Goal: Task Accomplishment & Management: Use online tool/utility

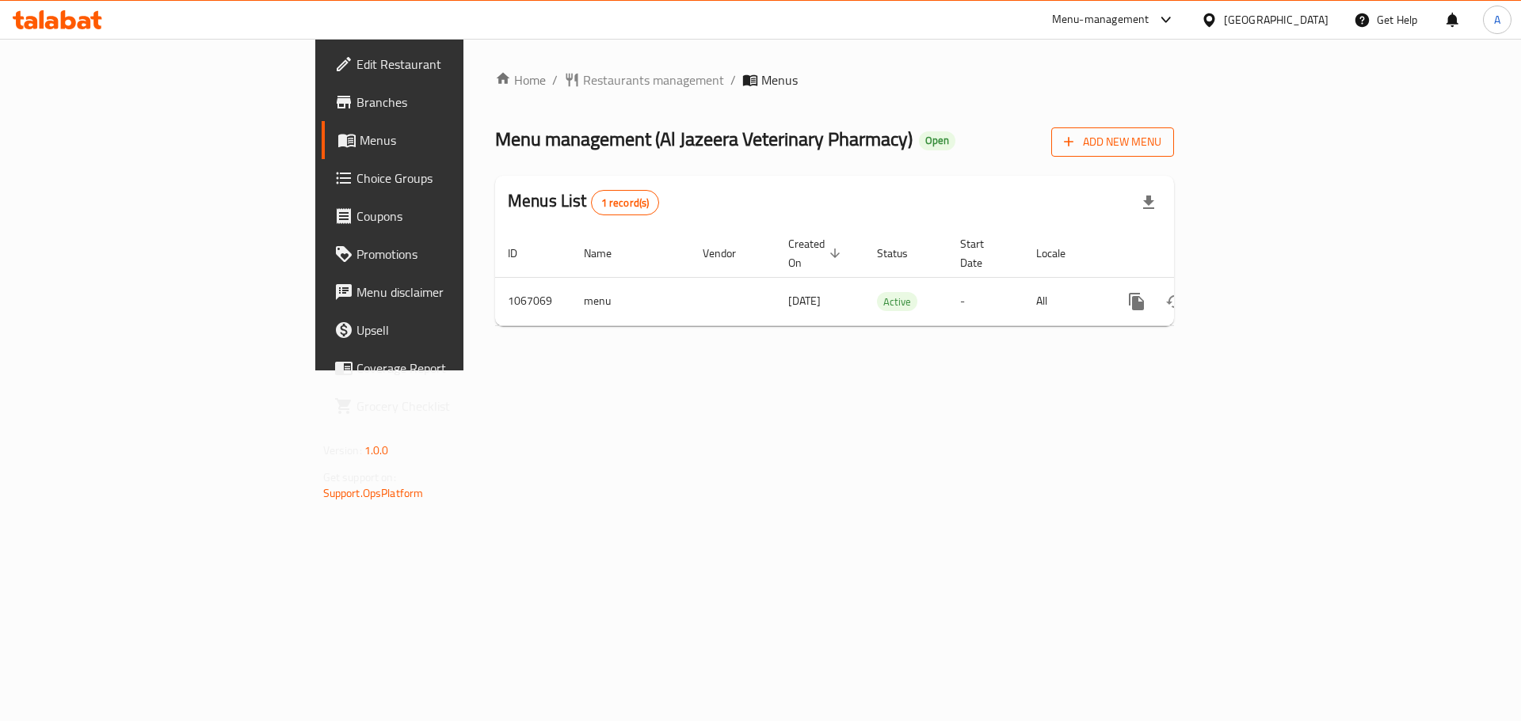
click at [1161, 142] on span "Add New Menu" at bounding box center [1112, 142] width 97 height 20
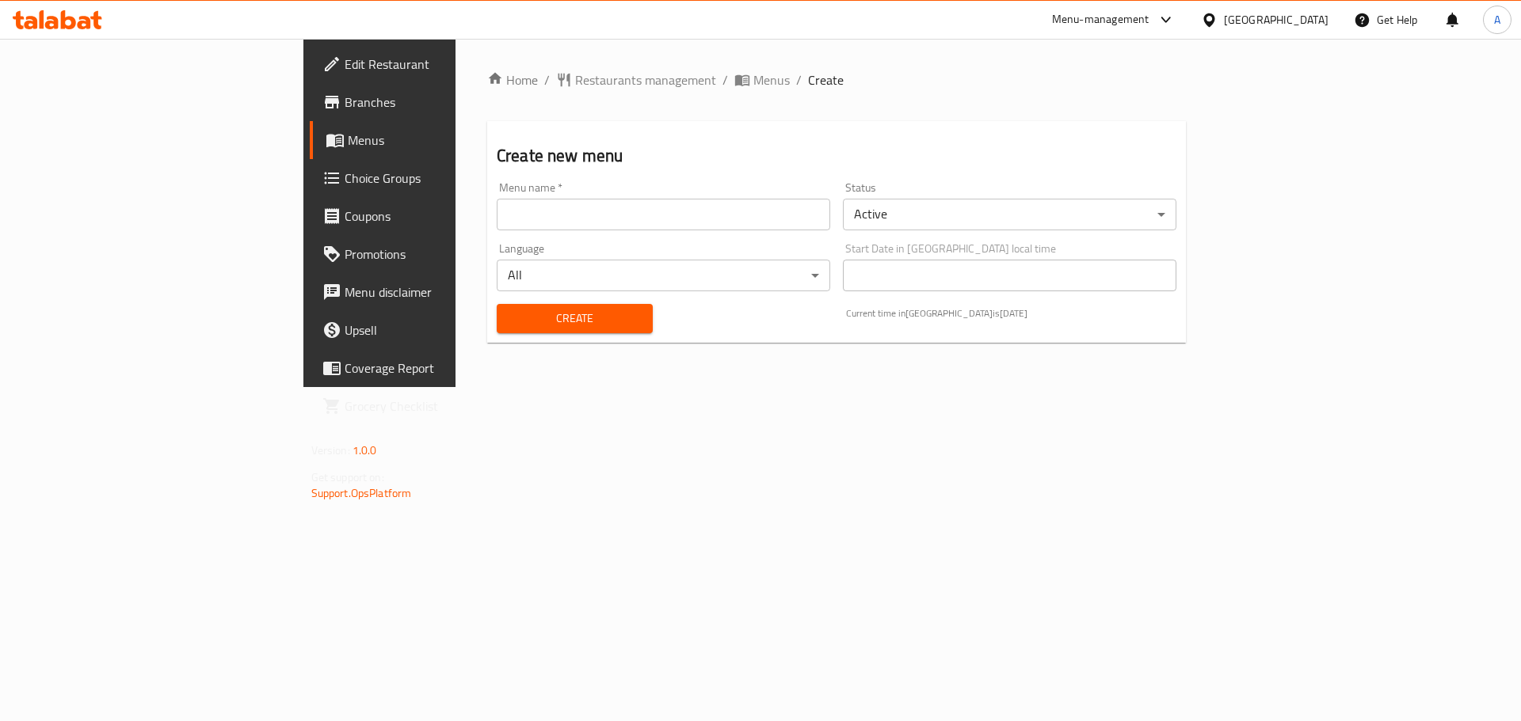
click at [497, 227] on input "text" at bounding box center [663, 215] width 333 height 32
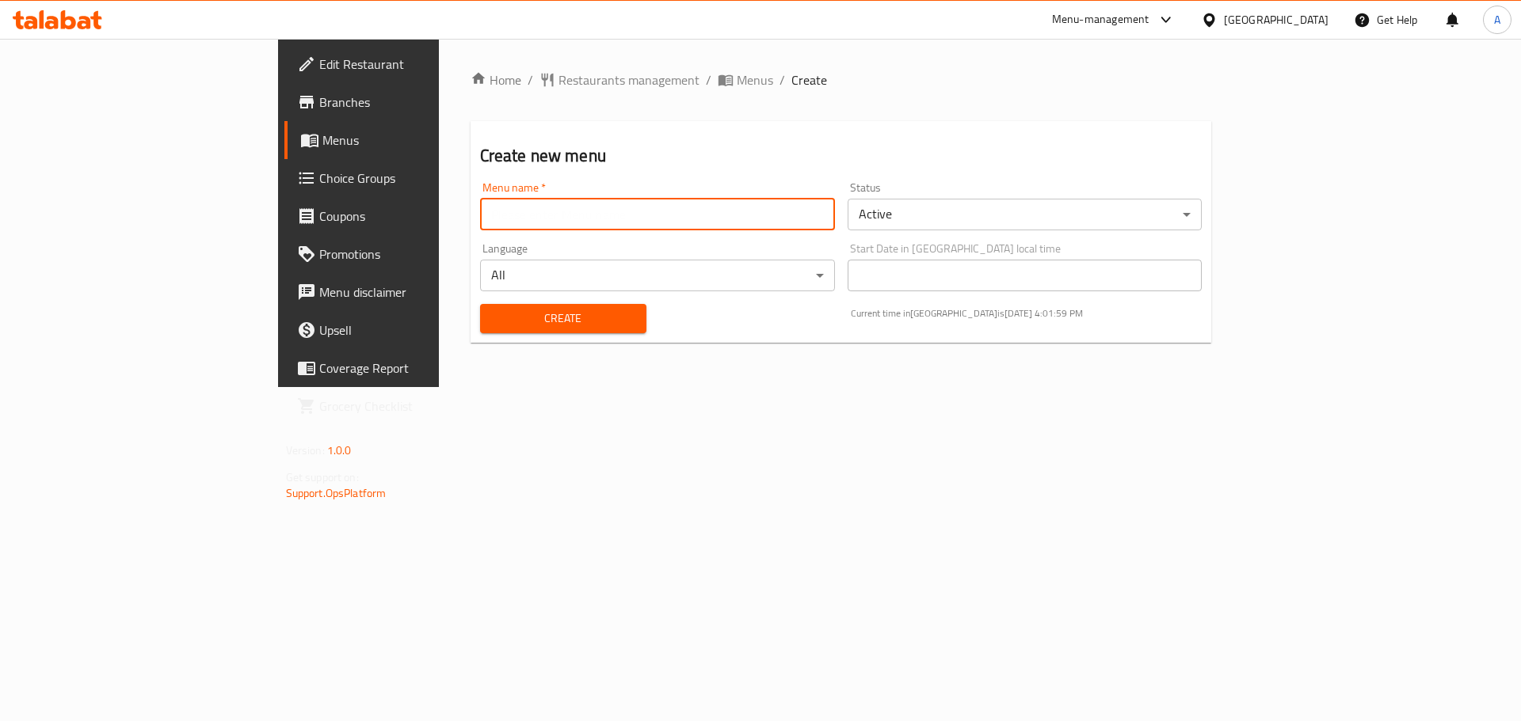
type input "Offer"
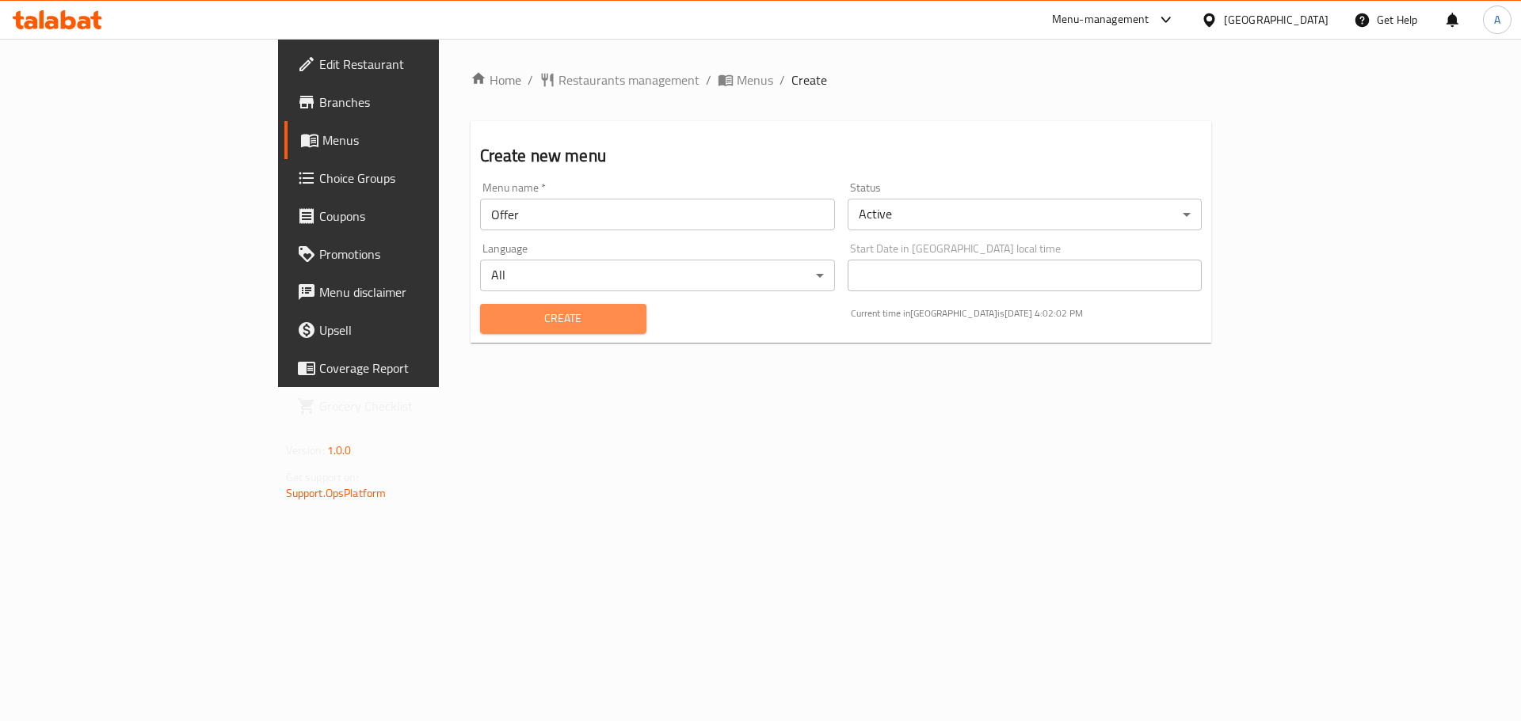
click at [531, 323] on span "Create" at bounding box center [563, 319] width 141 height 20
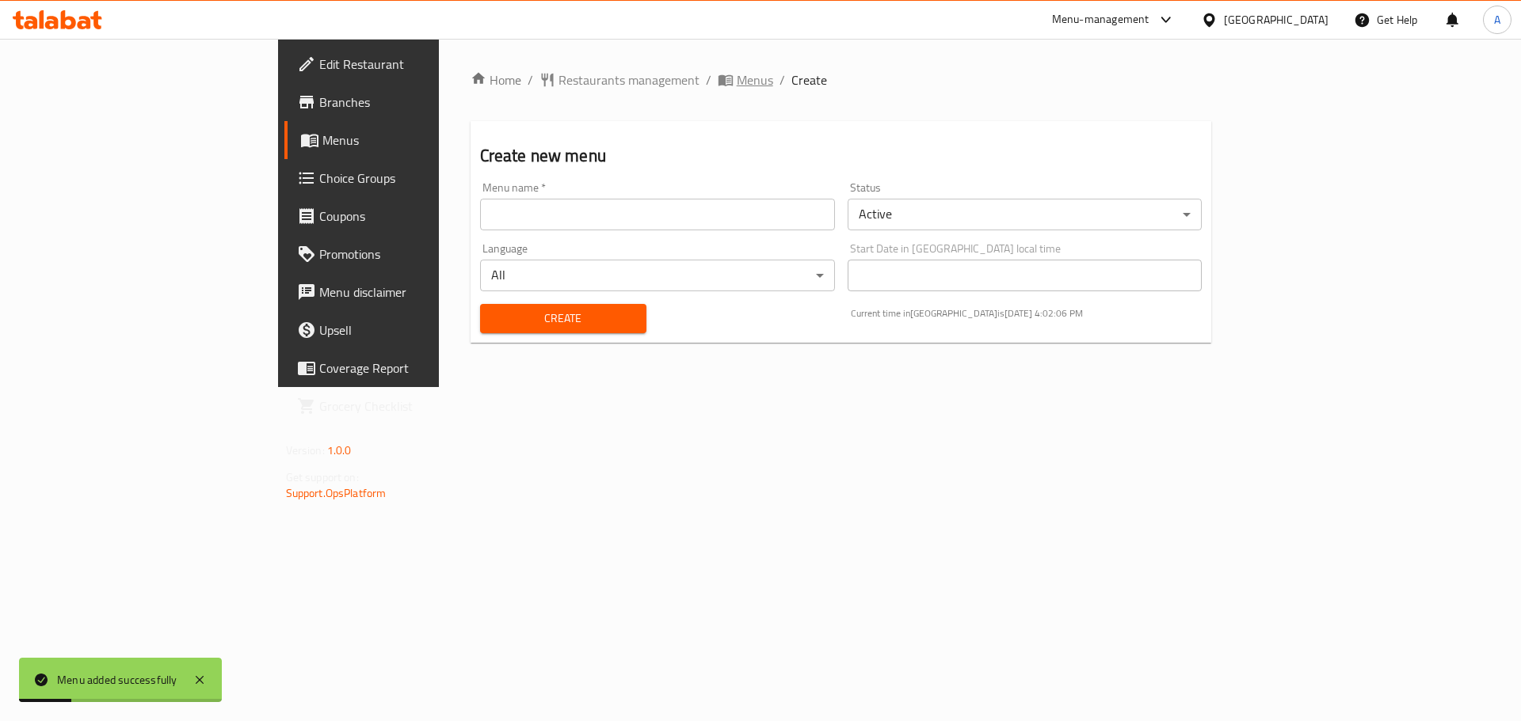
click at [737, 81] on span "Menus" at bounding box center [755, 79] width 36 height 19
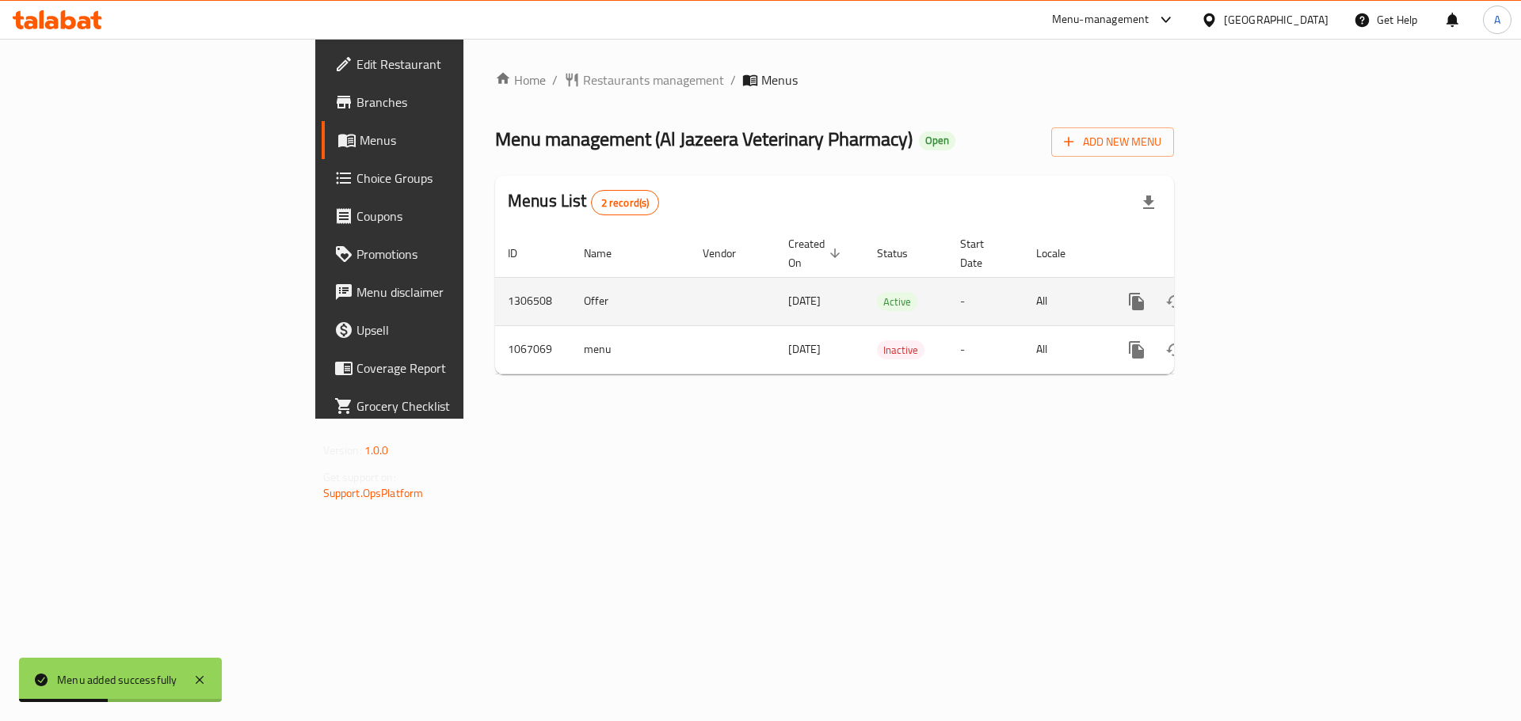
click at [1258, 295] on icon "enhanced table" at bounding box center [1250, 302] width 14 height 14
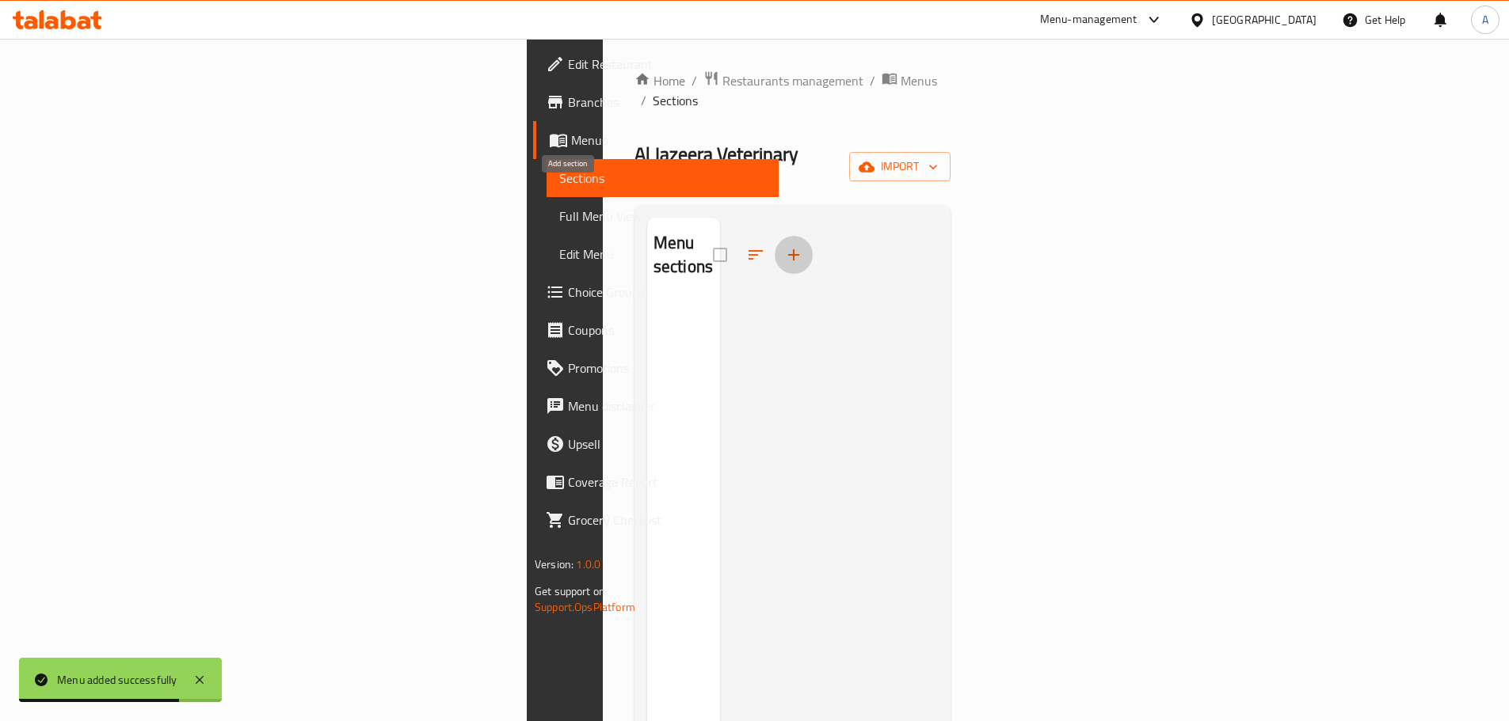
click at [784, 246] on icon "button" at bounding box center [793, 255] width 19 height 19
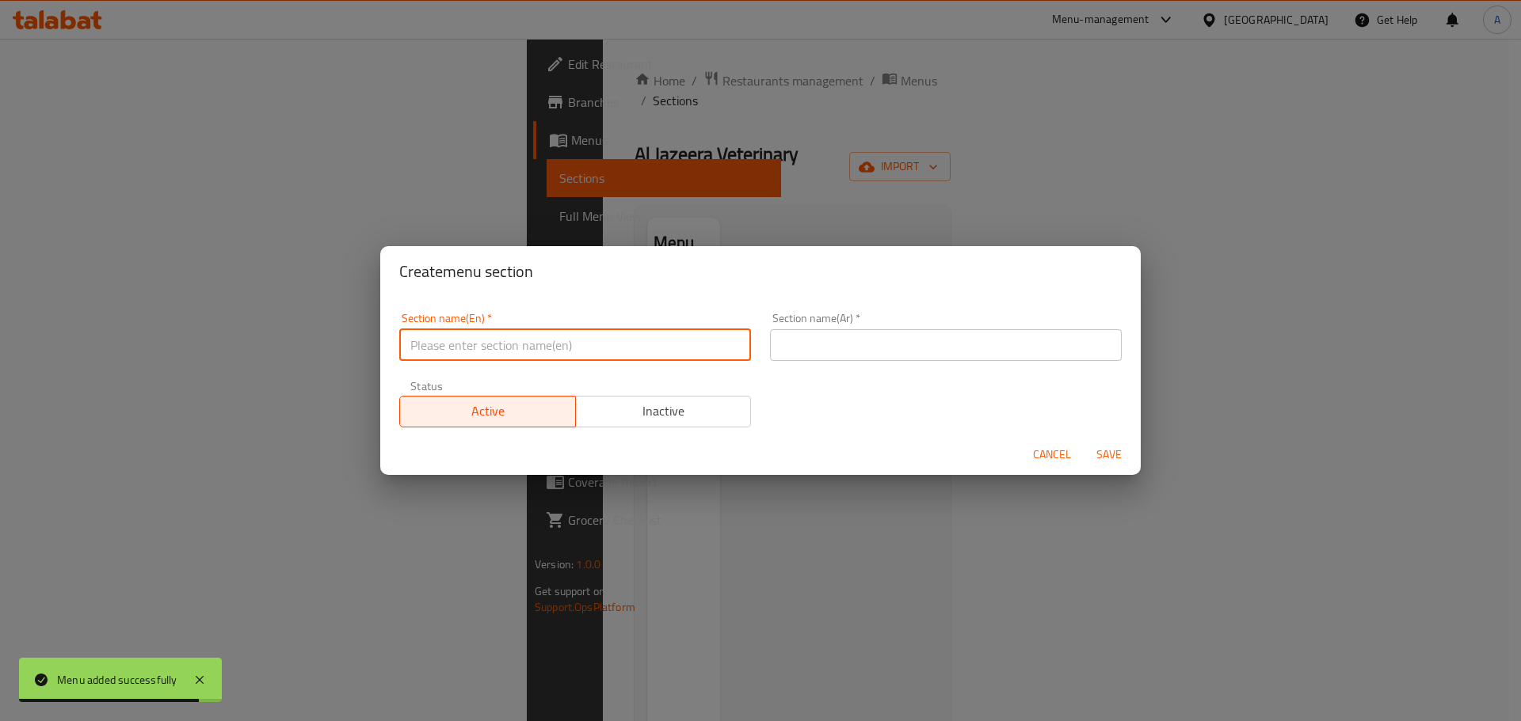
click at [543, 342] on input "text" at bounding box center [575, 345] width 352 height 32
type input "Offers"
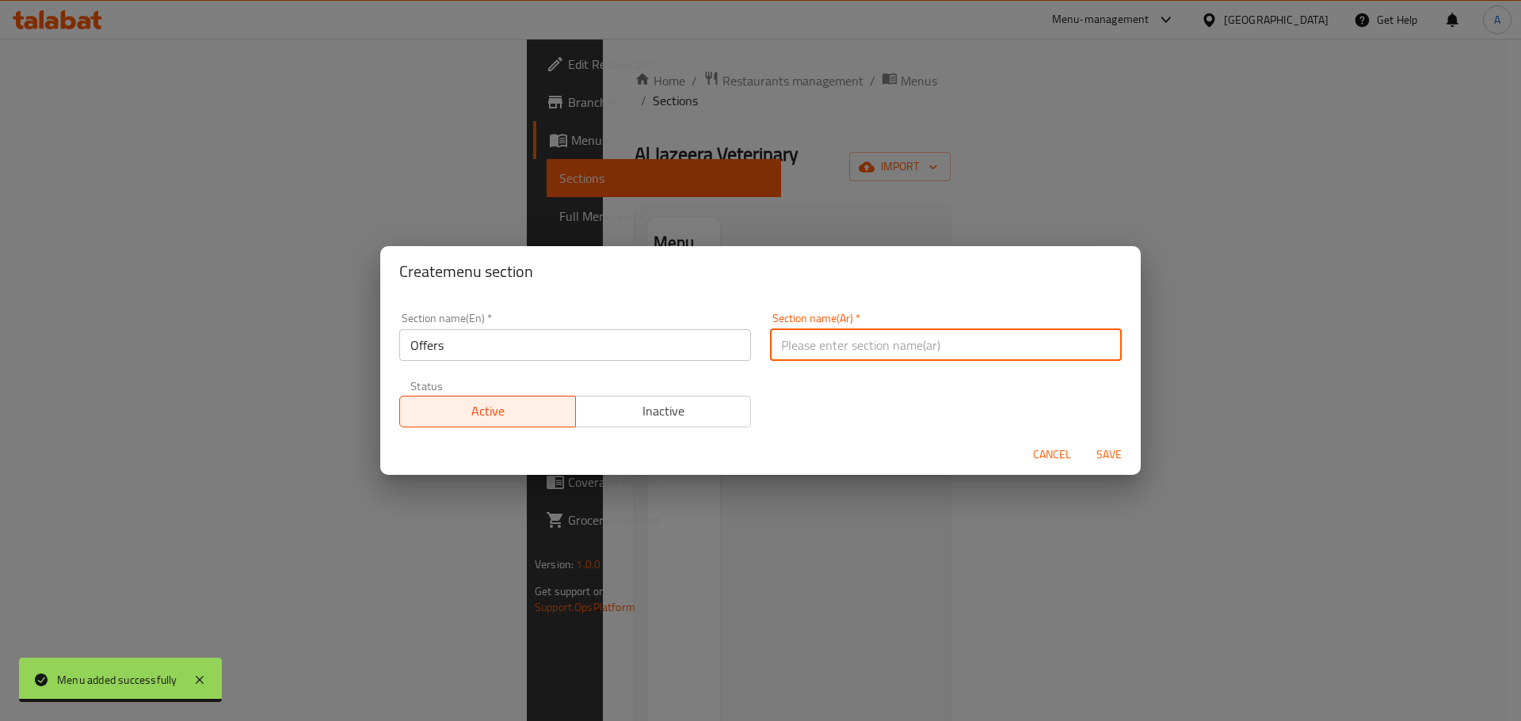
click at [889, 345] on input "text" at bounding box center [946, 345] width 352 height 32
type input "عروض"
click at [1119, 455] on span "Save" at bounding box center [1109, 455] width 38 height 20
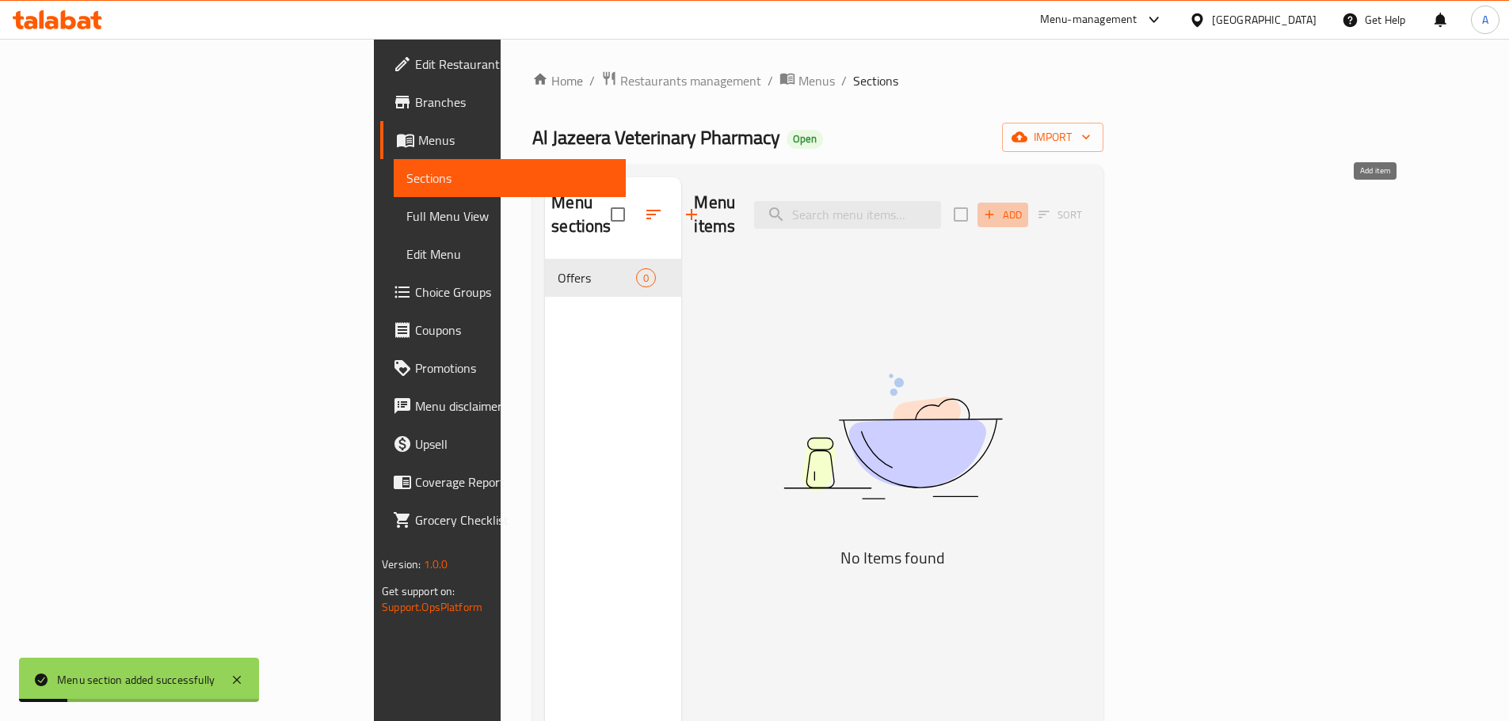
click at [1024, 206] on span "Add" at bounding box center [1002, 215] width 43 height 18
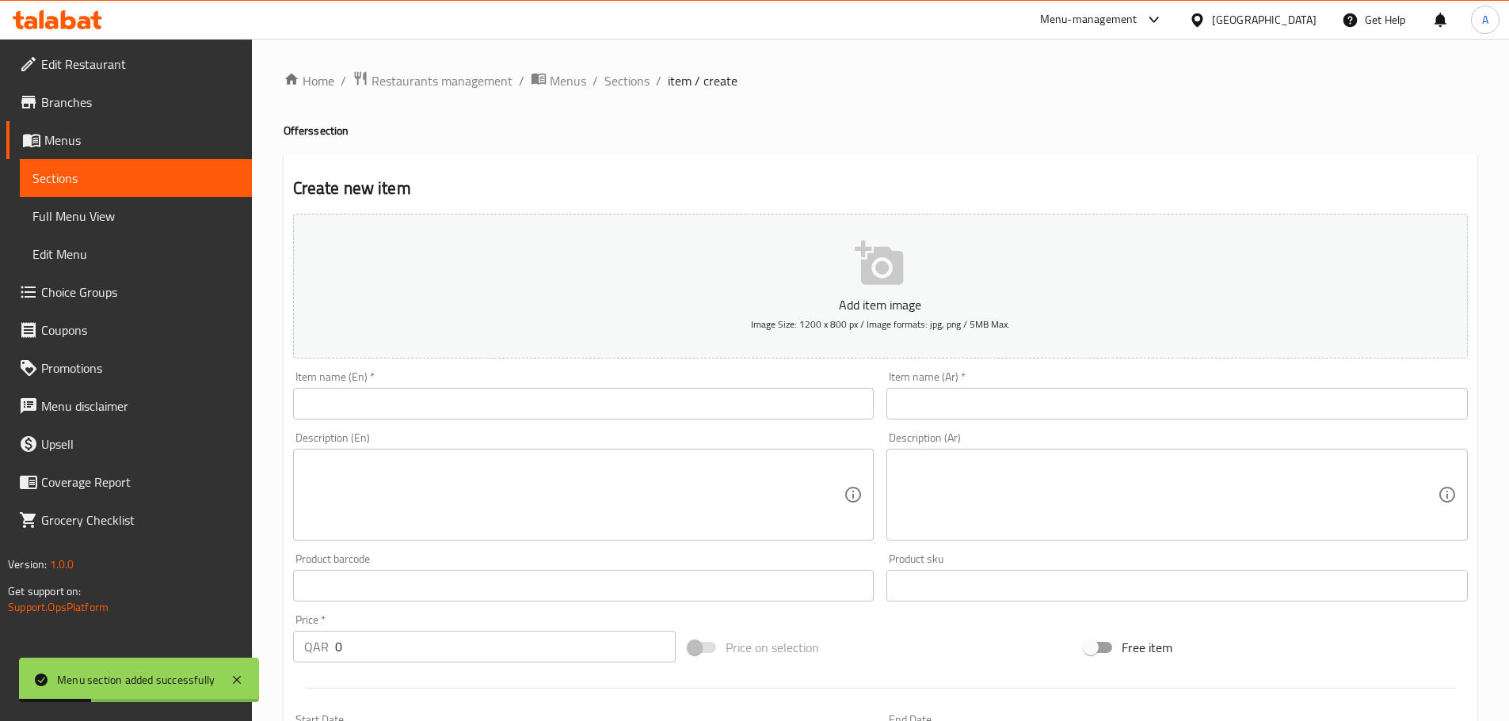
click at [664, 387] on div "Item name (En)   * Item name (En) *" at bounding box center [583, 395] width 581 height 48
click at [656, 412] on input "text" at bounding box center [583, 404] width 581 height 32
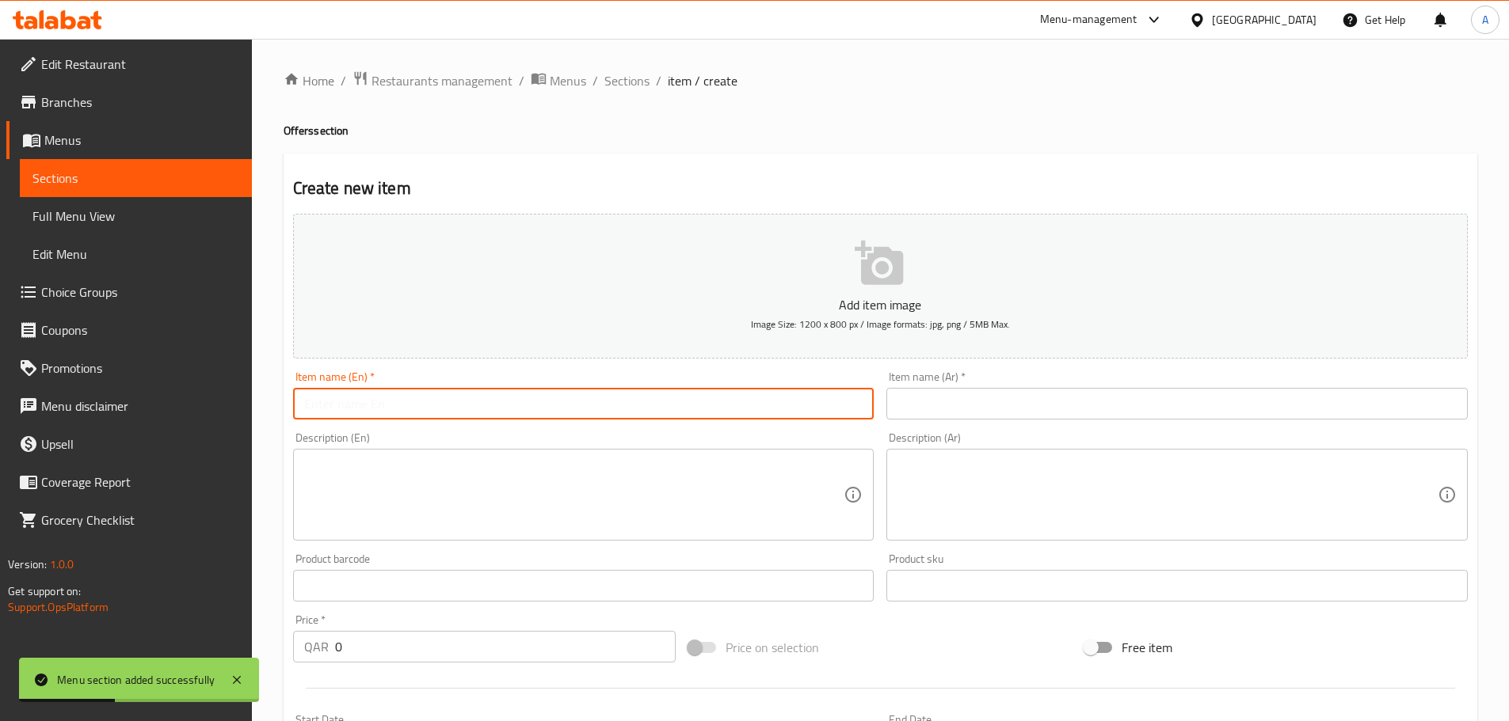
type input "offers"
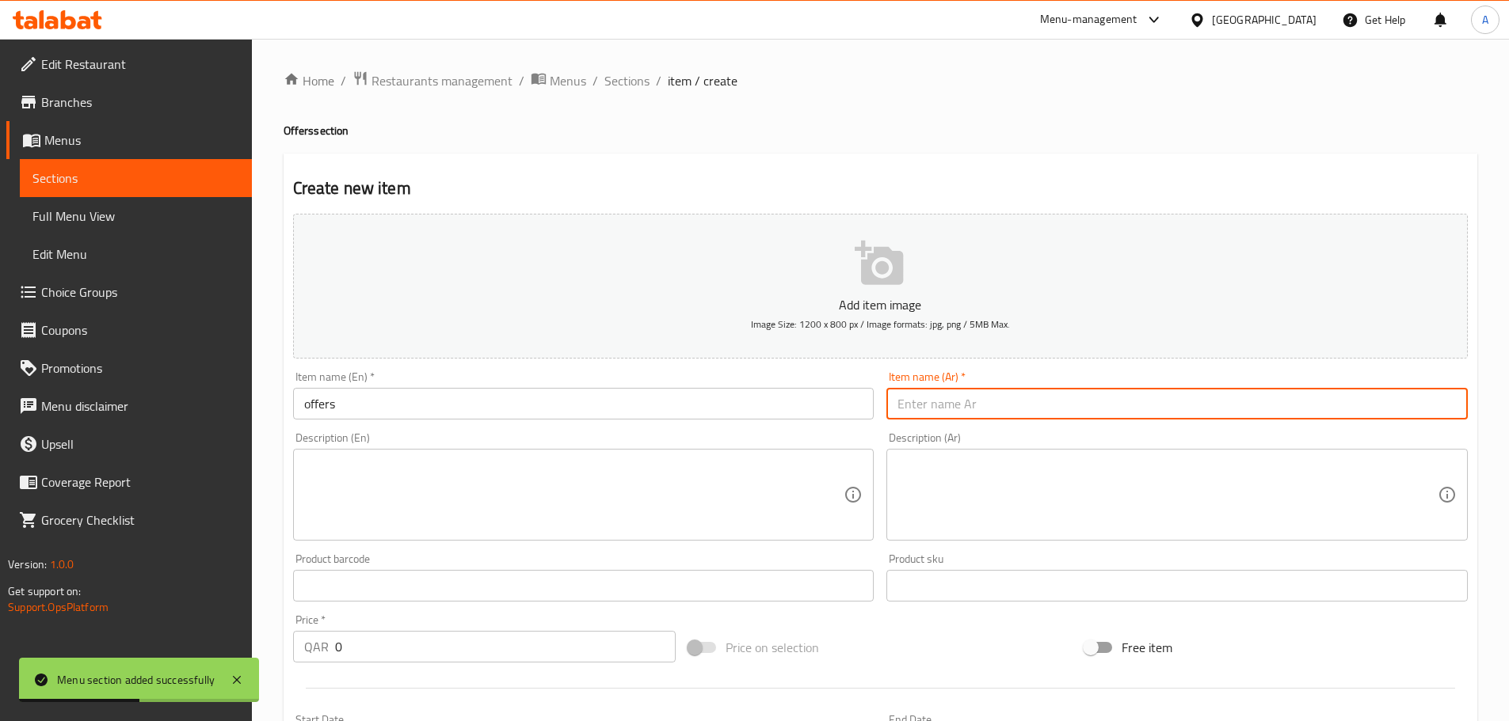
click at [974, 408] on input "text" at bounding box center [1176, 404] width 581 height 32
type input "عروض"
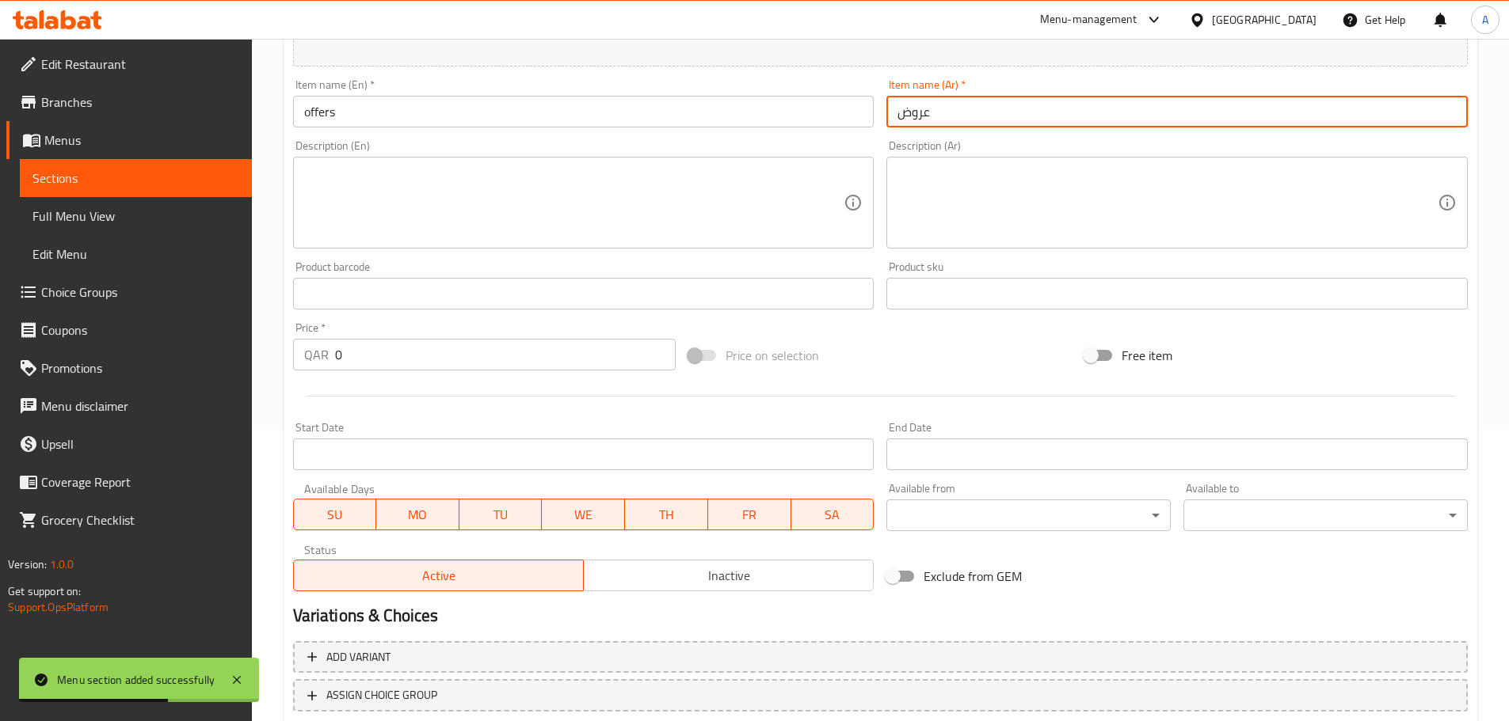
scroll to position [317, 0]
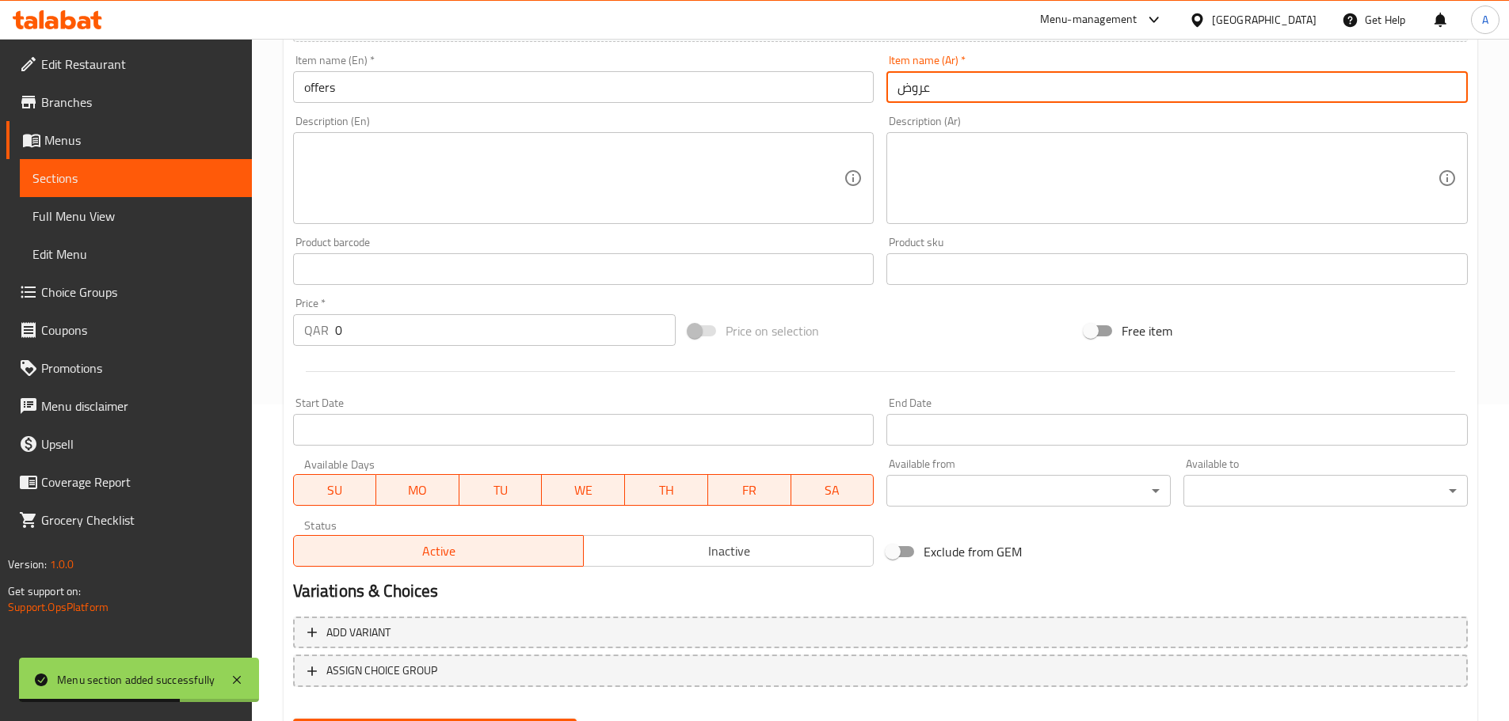
click at [451, 324] on input "0" at bounding box center [505, 330] width 341 height 32
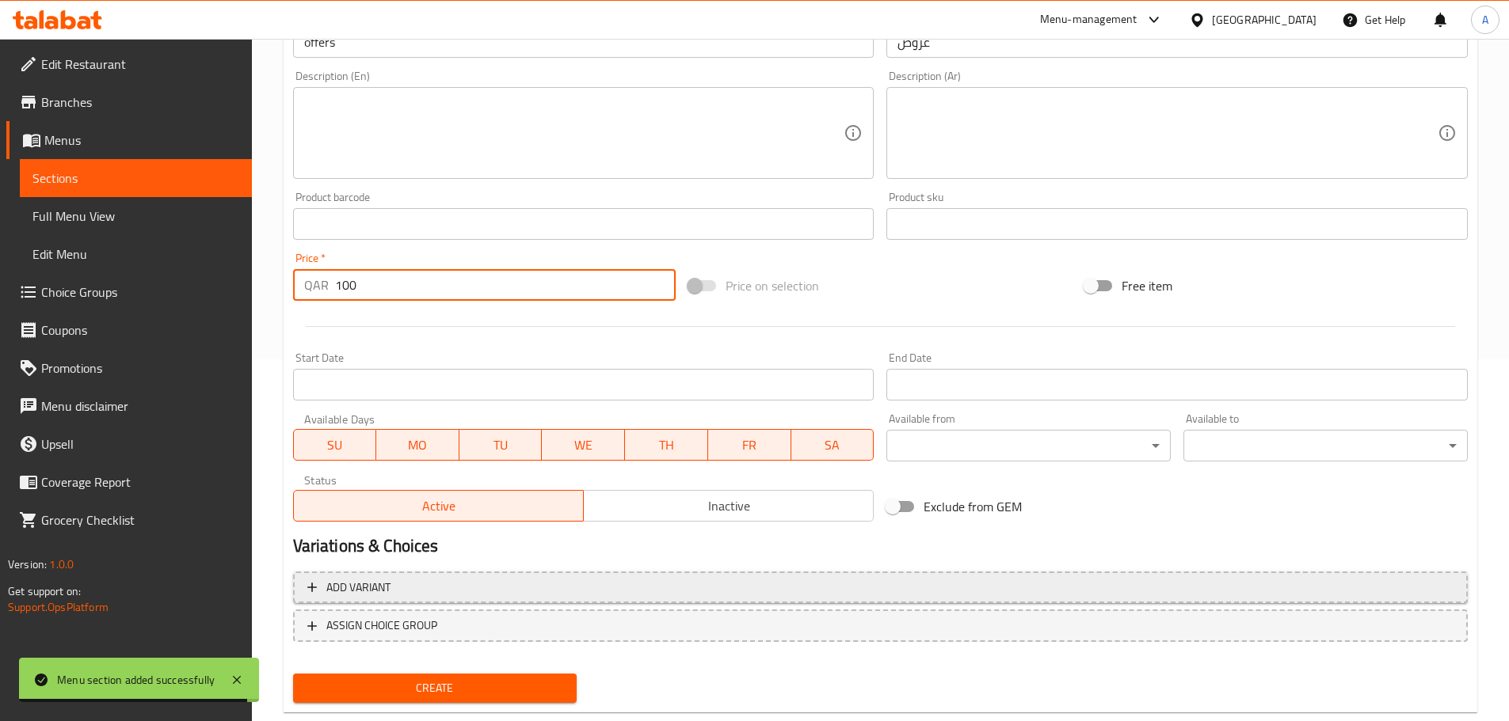
scroll to position [398, 0]
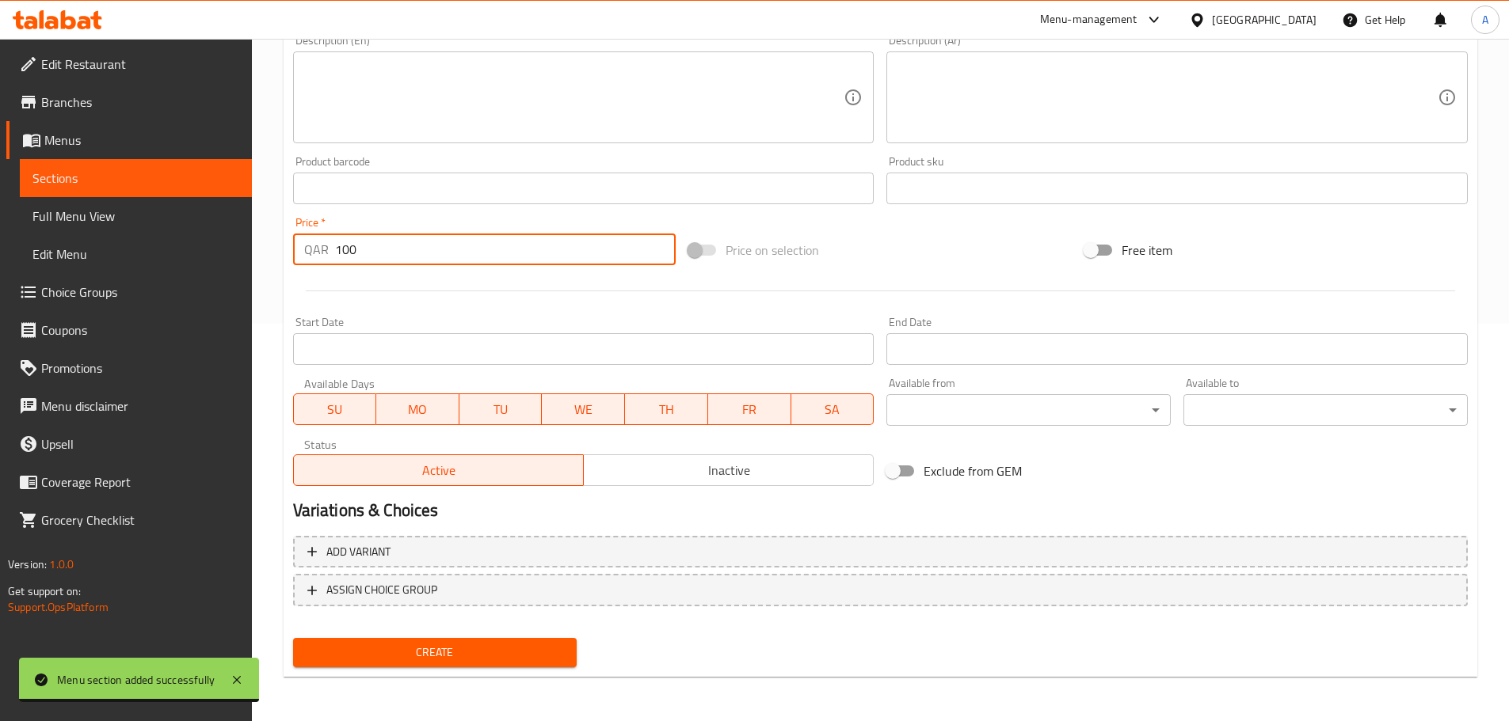
type input "100"
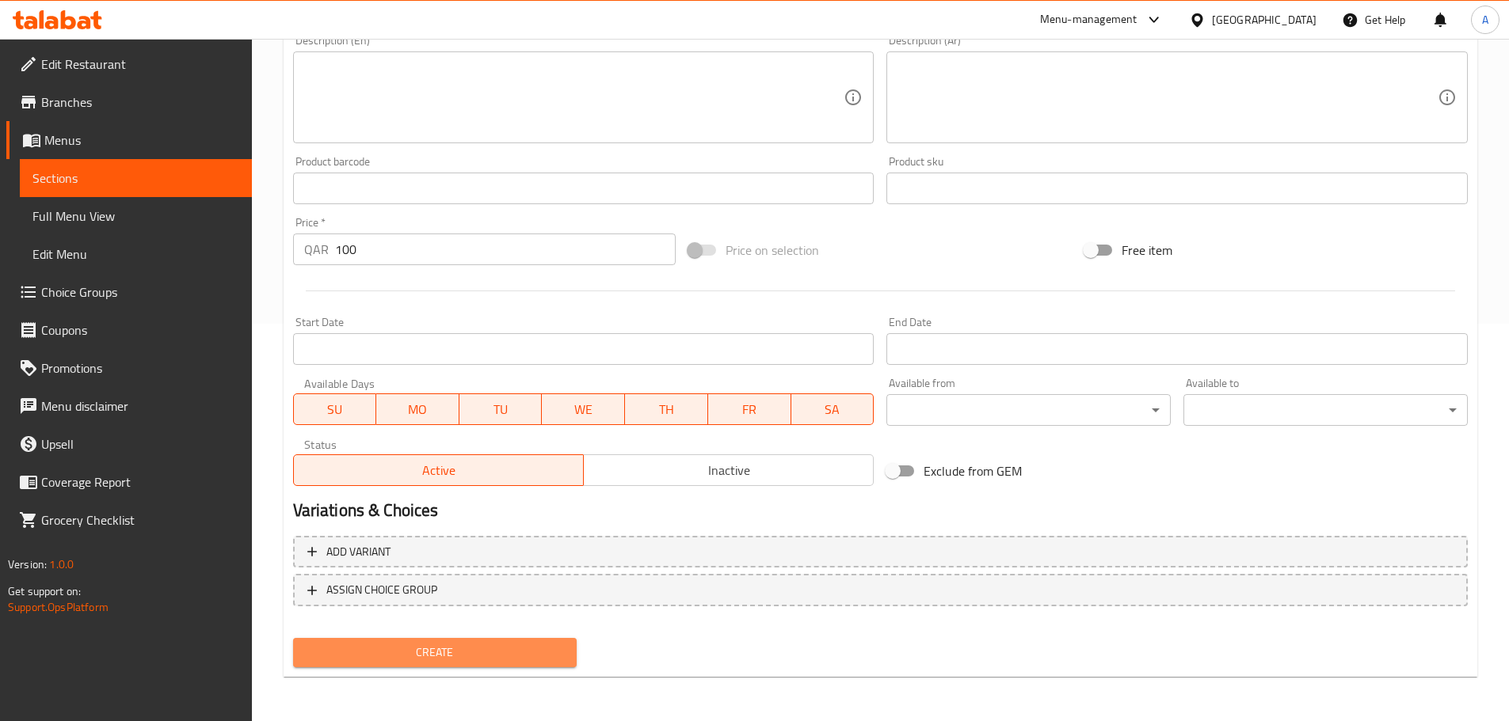
click at [449, 650] on span "Create" at bounding box center [435, 653] width 259 height 20
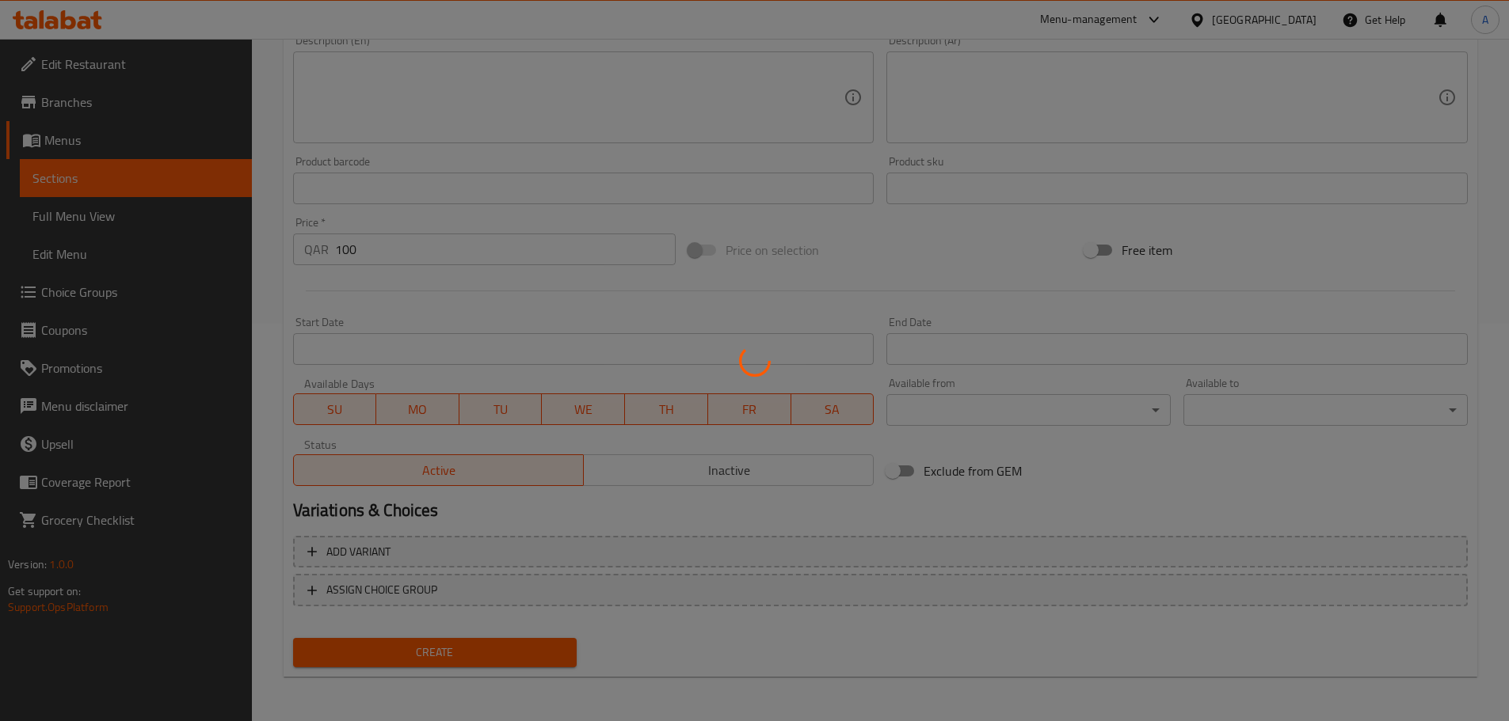
type input "0"
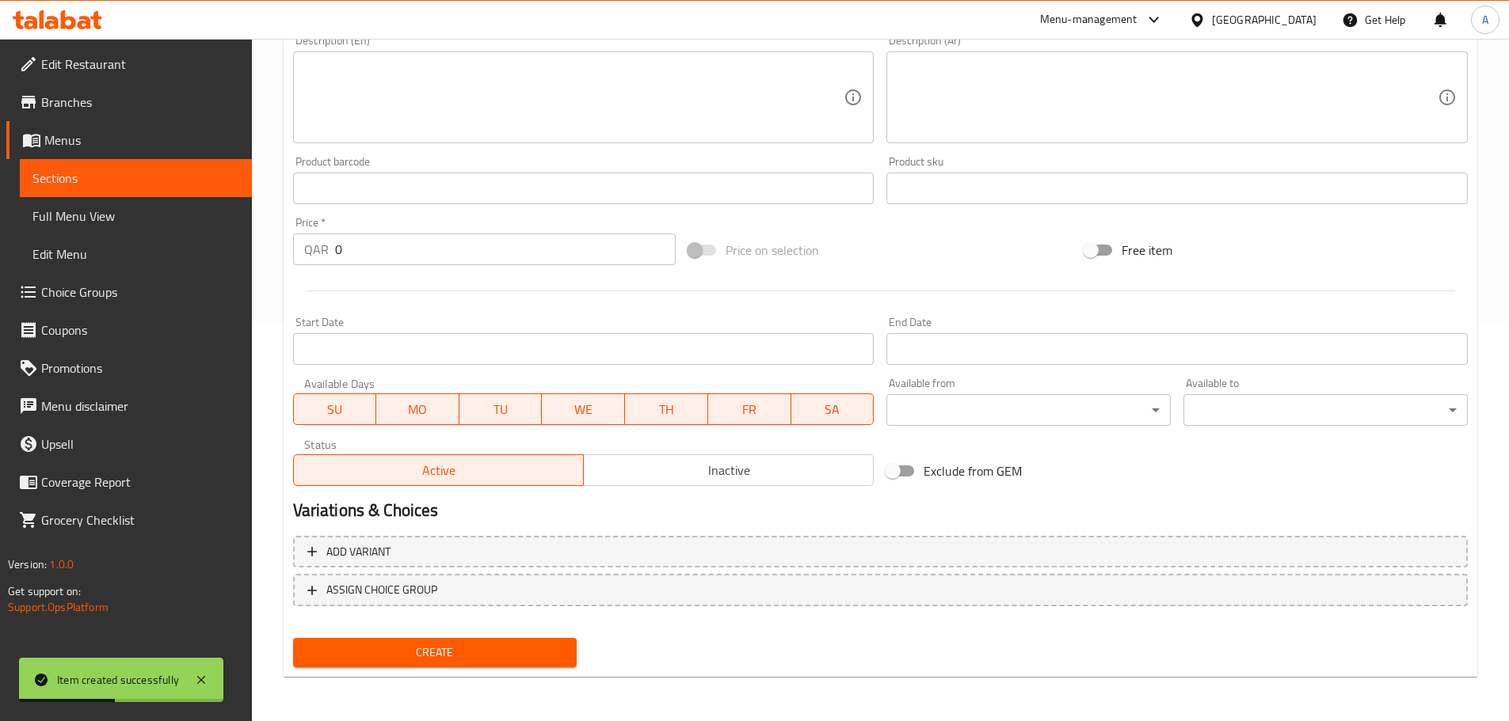
click at [84, 520] on span "Grocery Checklist" at bounding box center [140, 520] width 198 height 19
